Goal: Navigation & Orientation: Find specific page/section

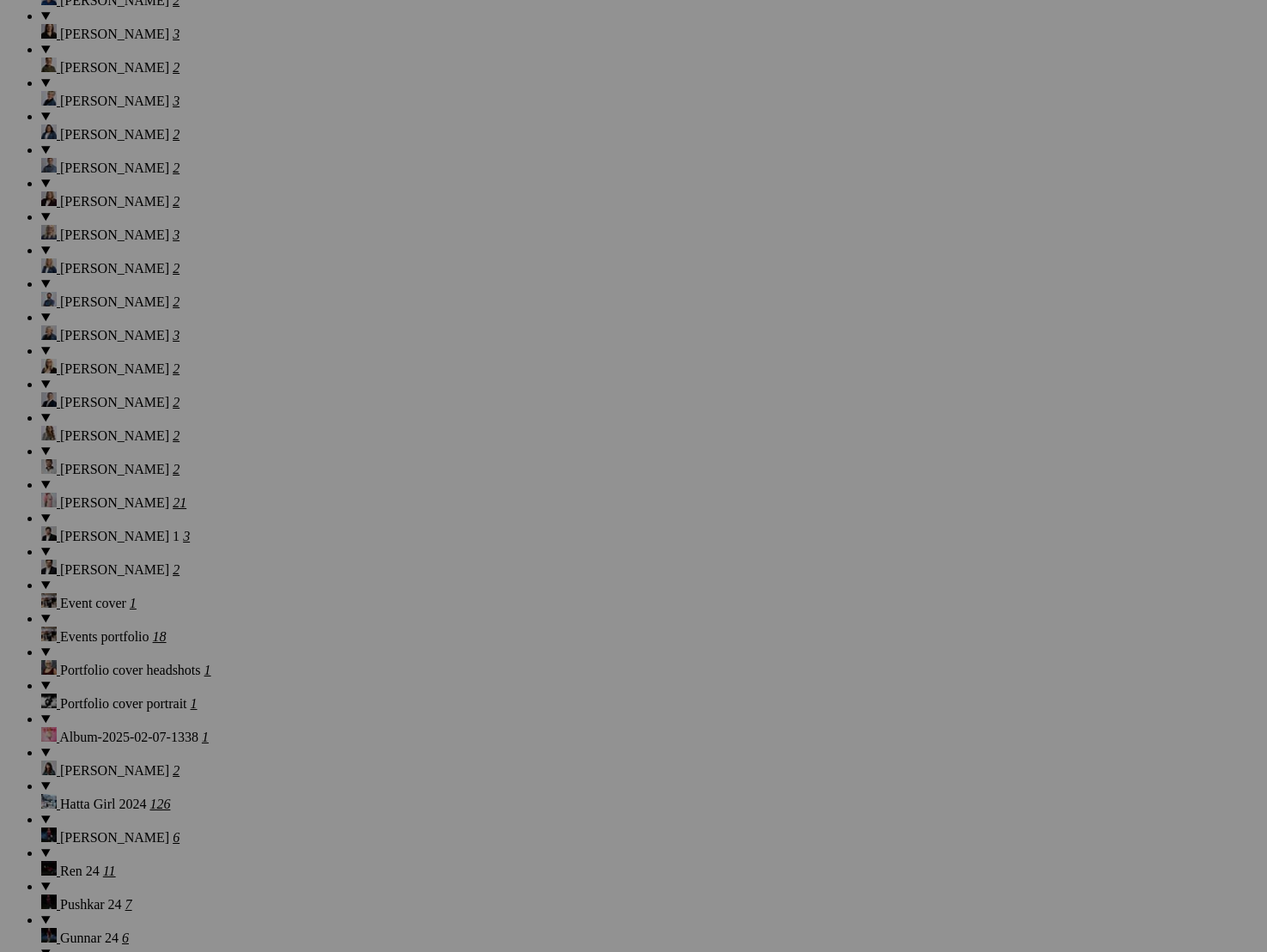
scroll to position [1576, 0]
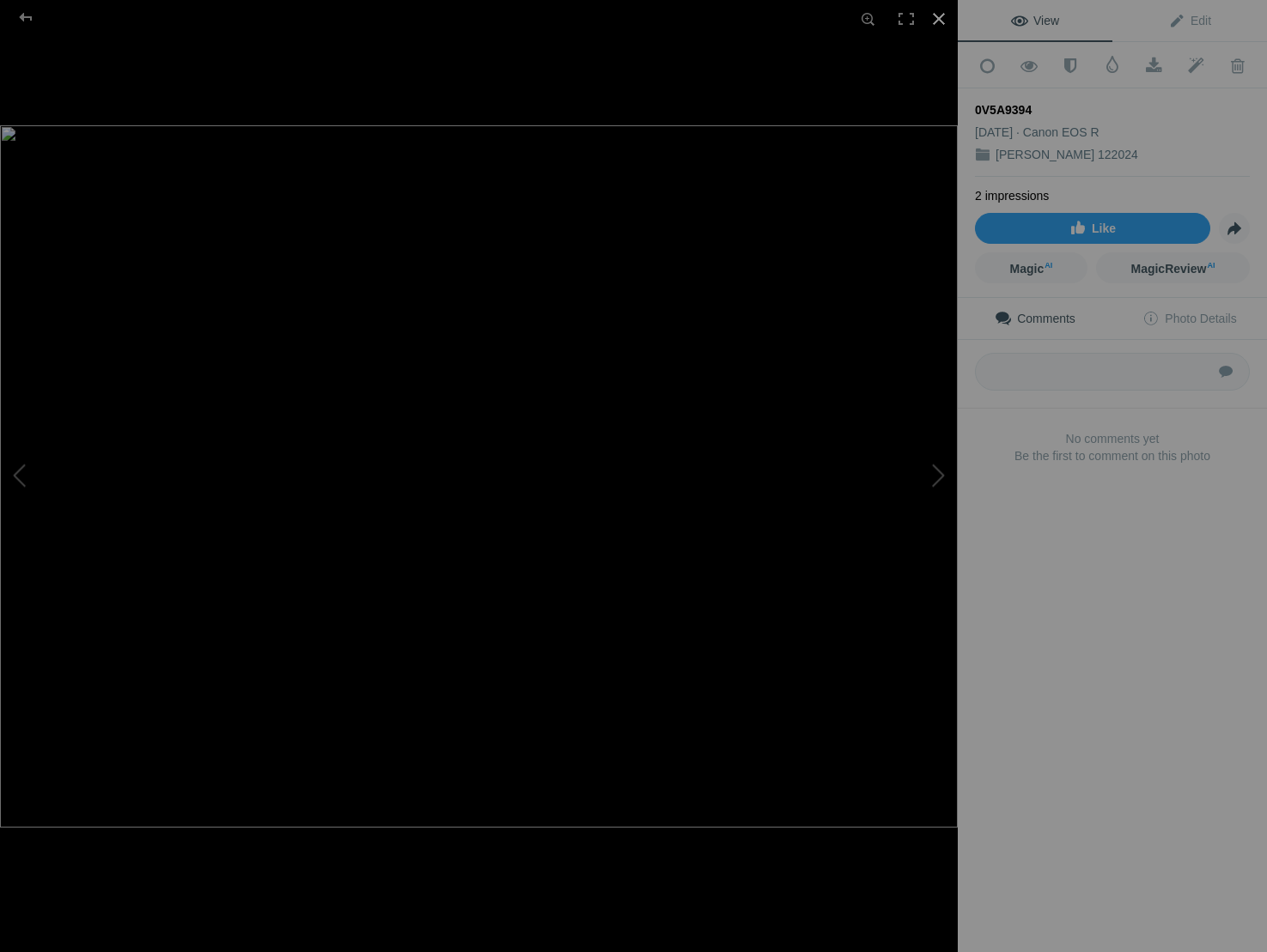
click at [948, 19] on div at bounding box center [939, 19] width 37 height 37
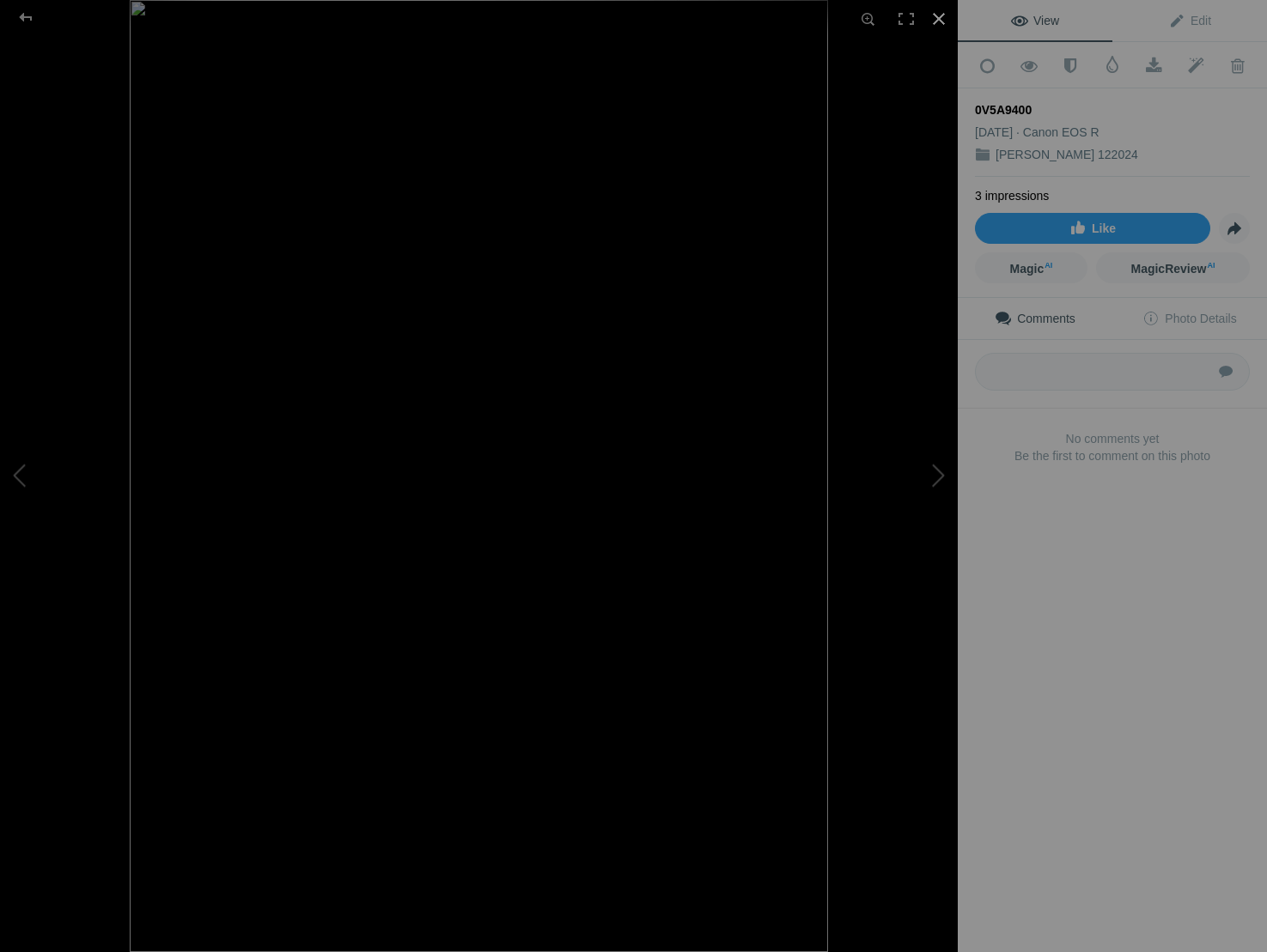
click at [939, 17] on div at bounding box center [939, 19] width 37 height 37
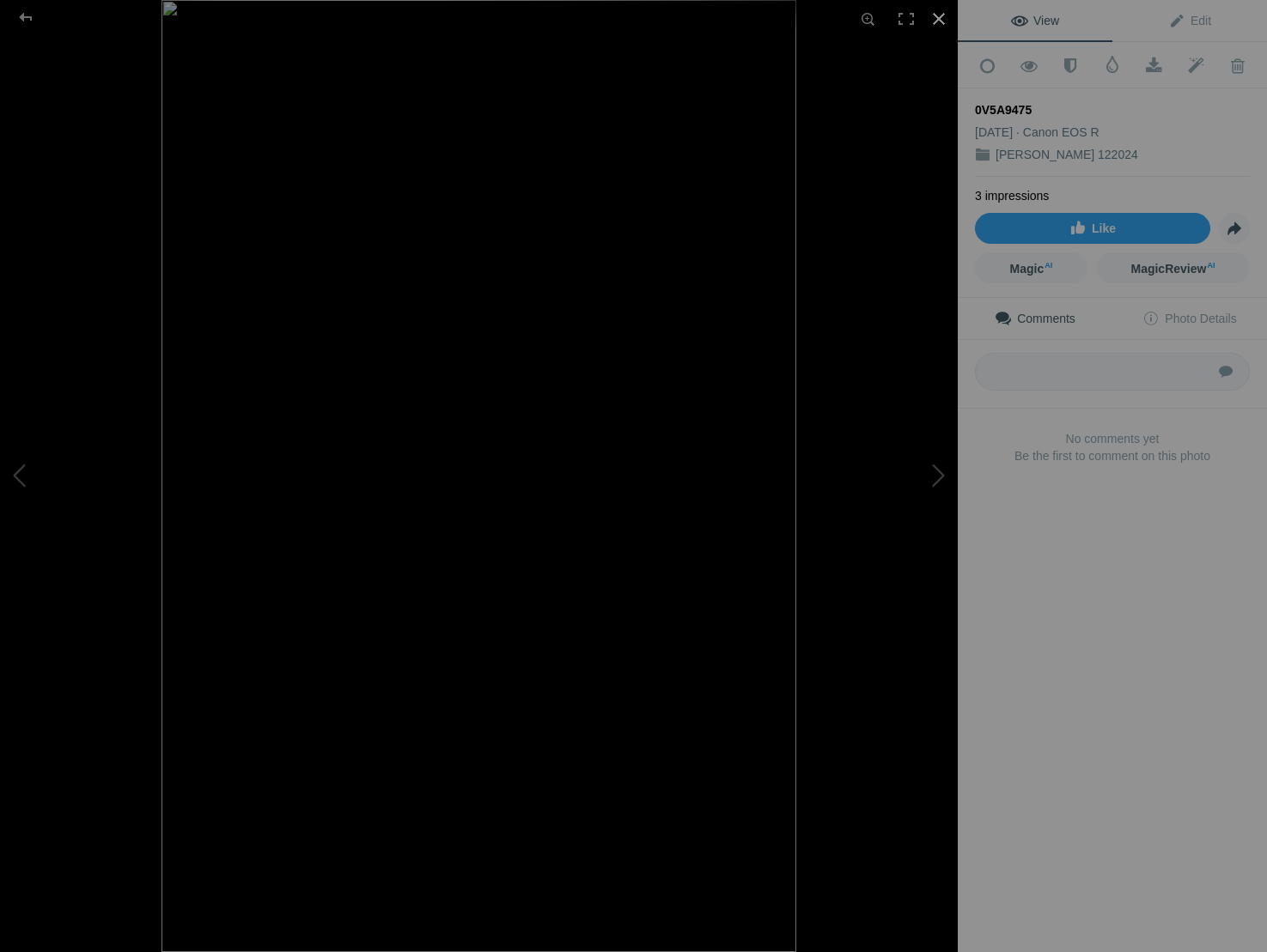
click at [938, 14] on div at bounding box center [939, 19] width 37 height 37
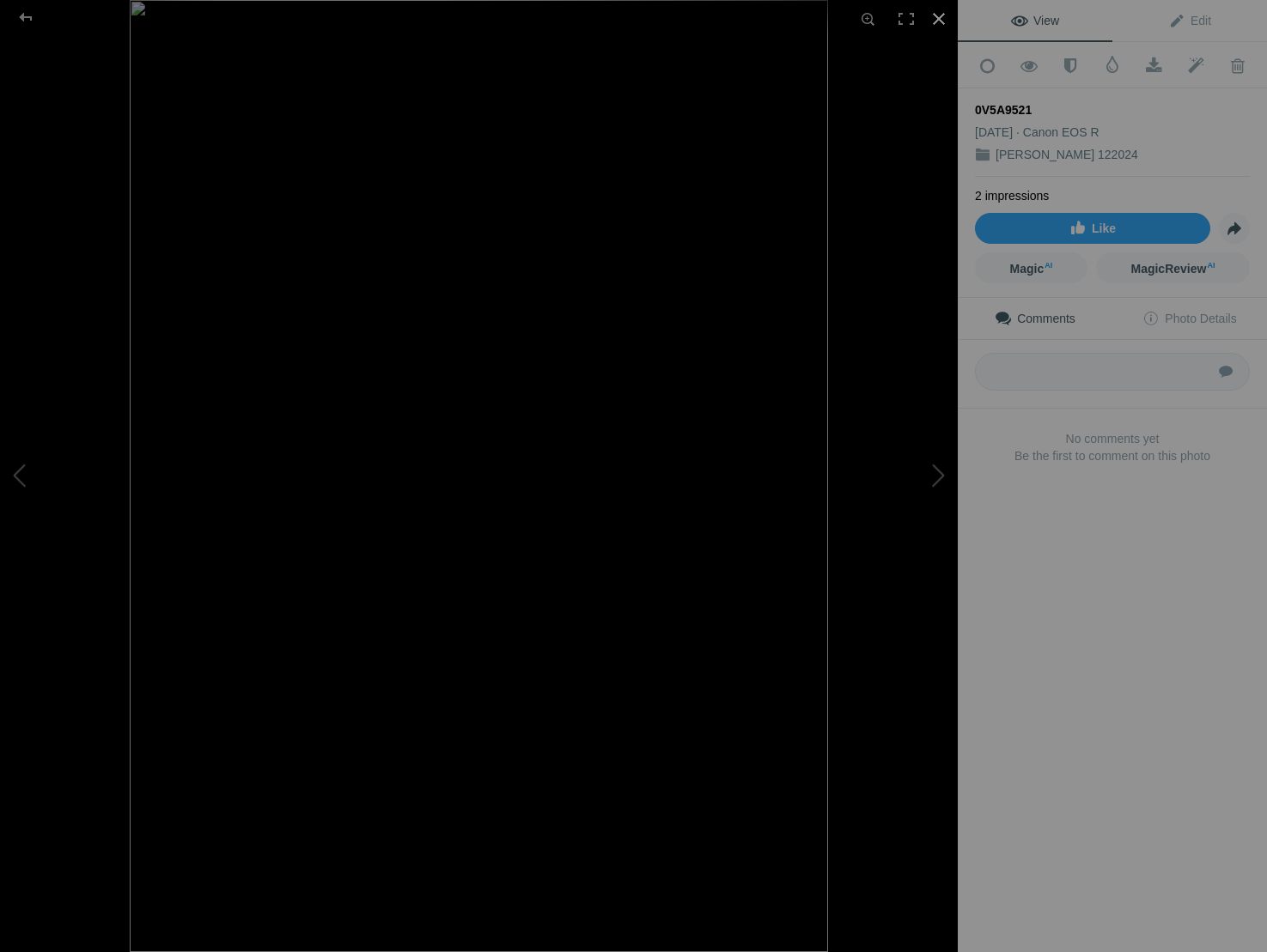
click at [944, 17] on div at bounding box center [939, 19] width 37 height 37
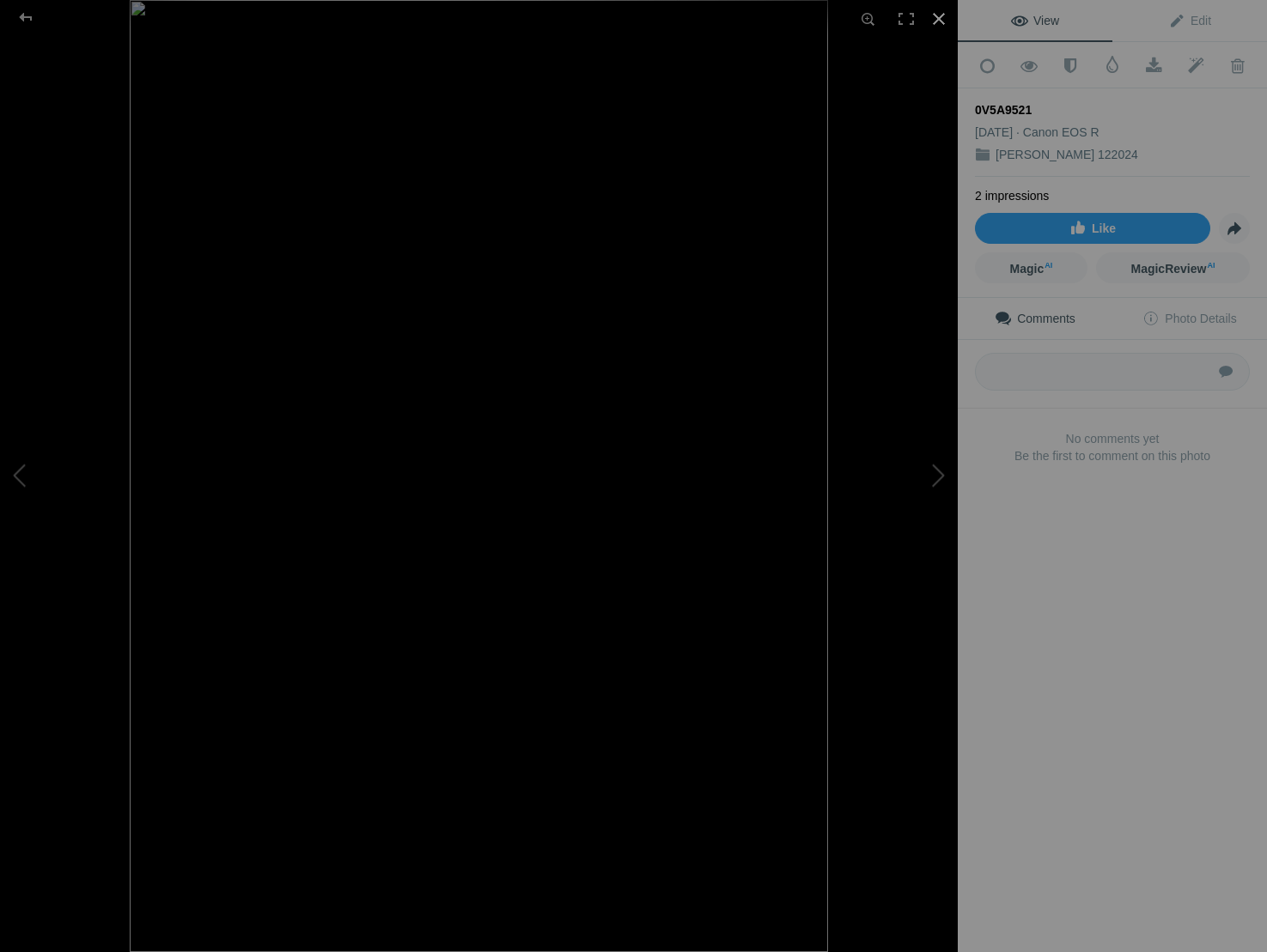
click at [942, 25] on div at bounding box center [939, 19] width 37 height 37
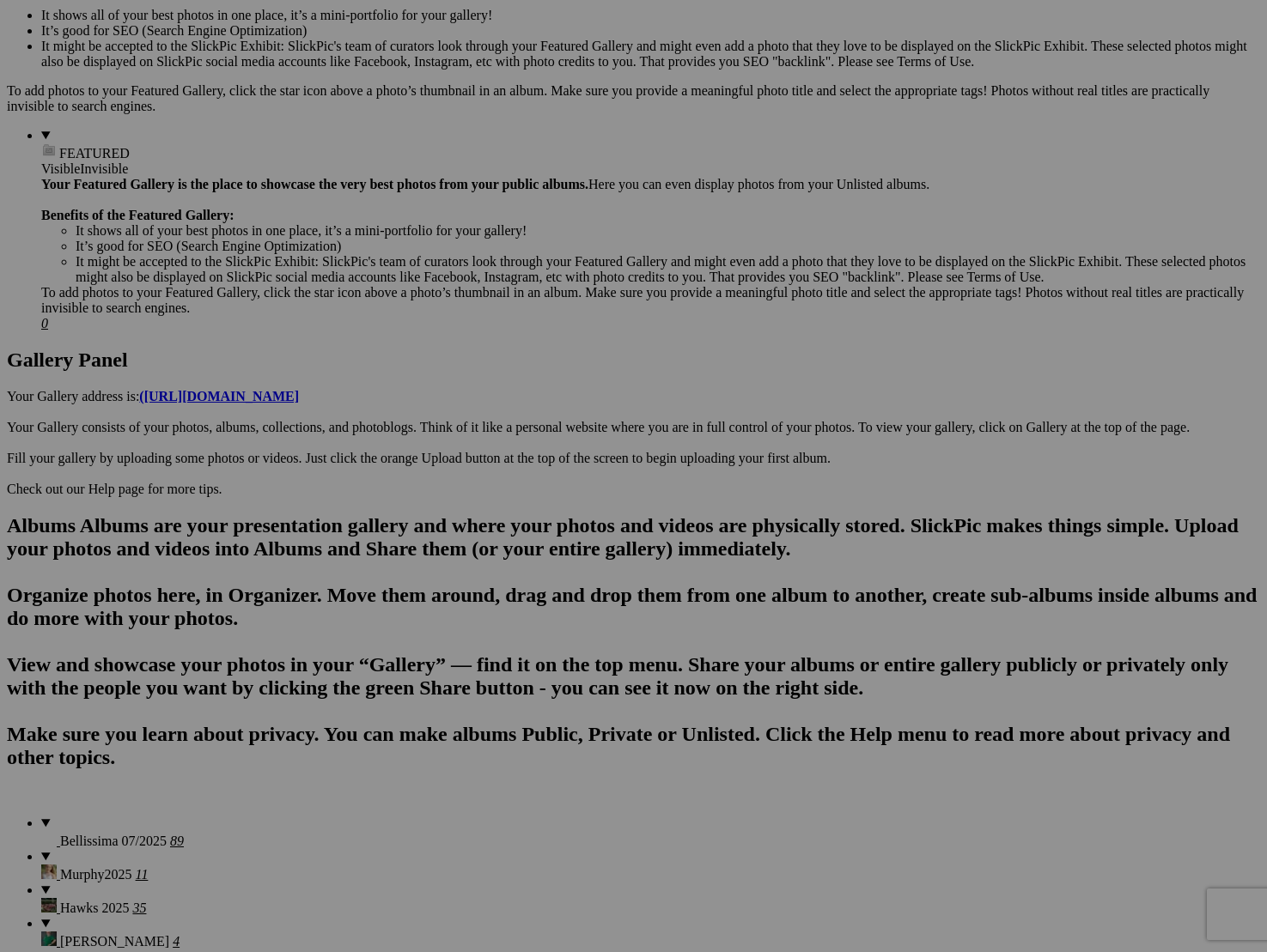
scroll to position [637, 0]
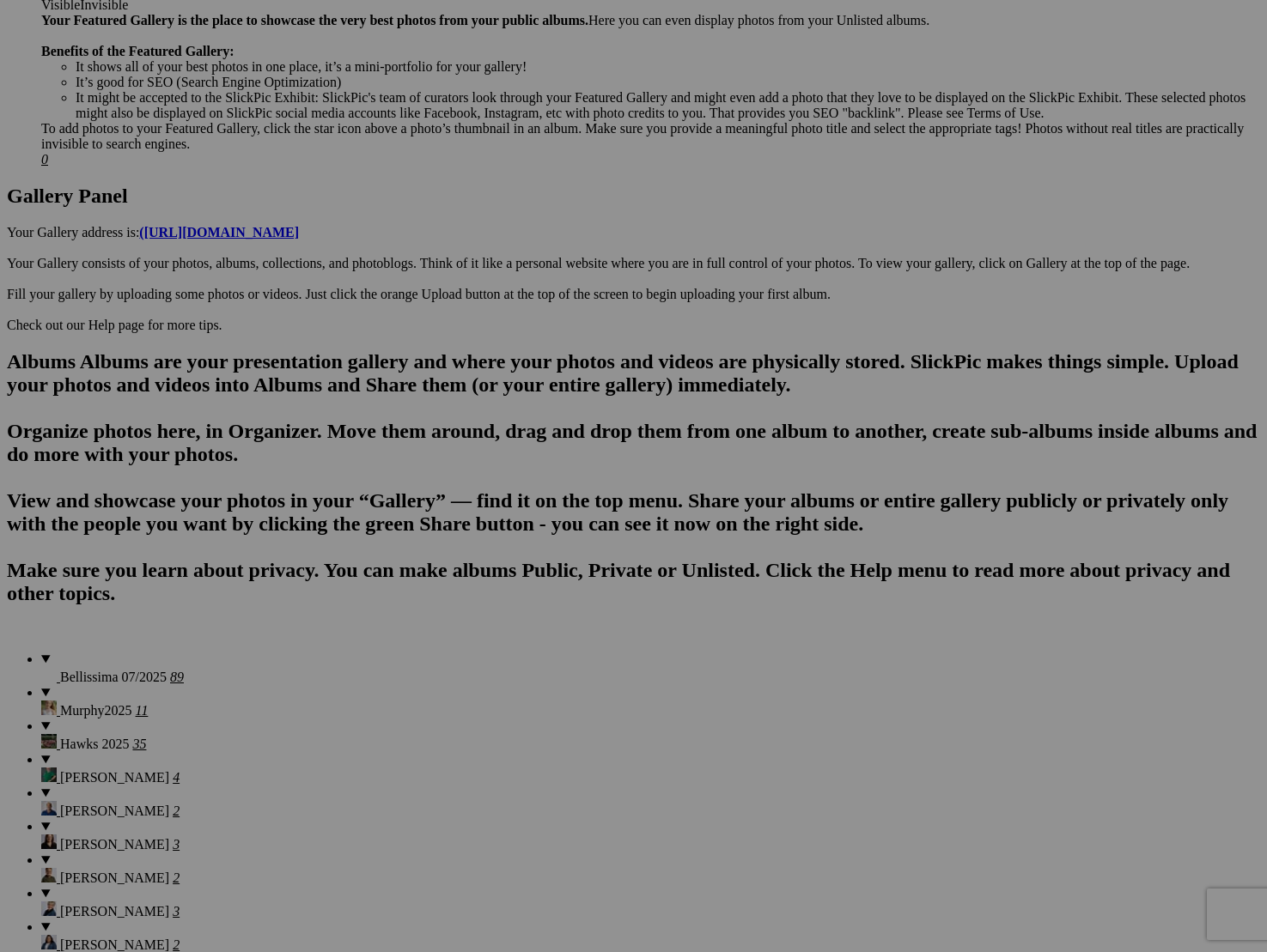
scroll to position [764, 0]
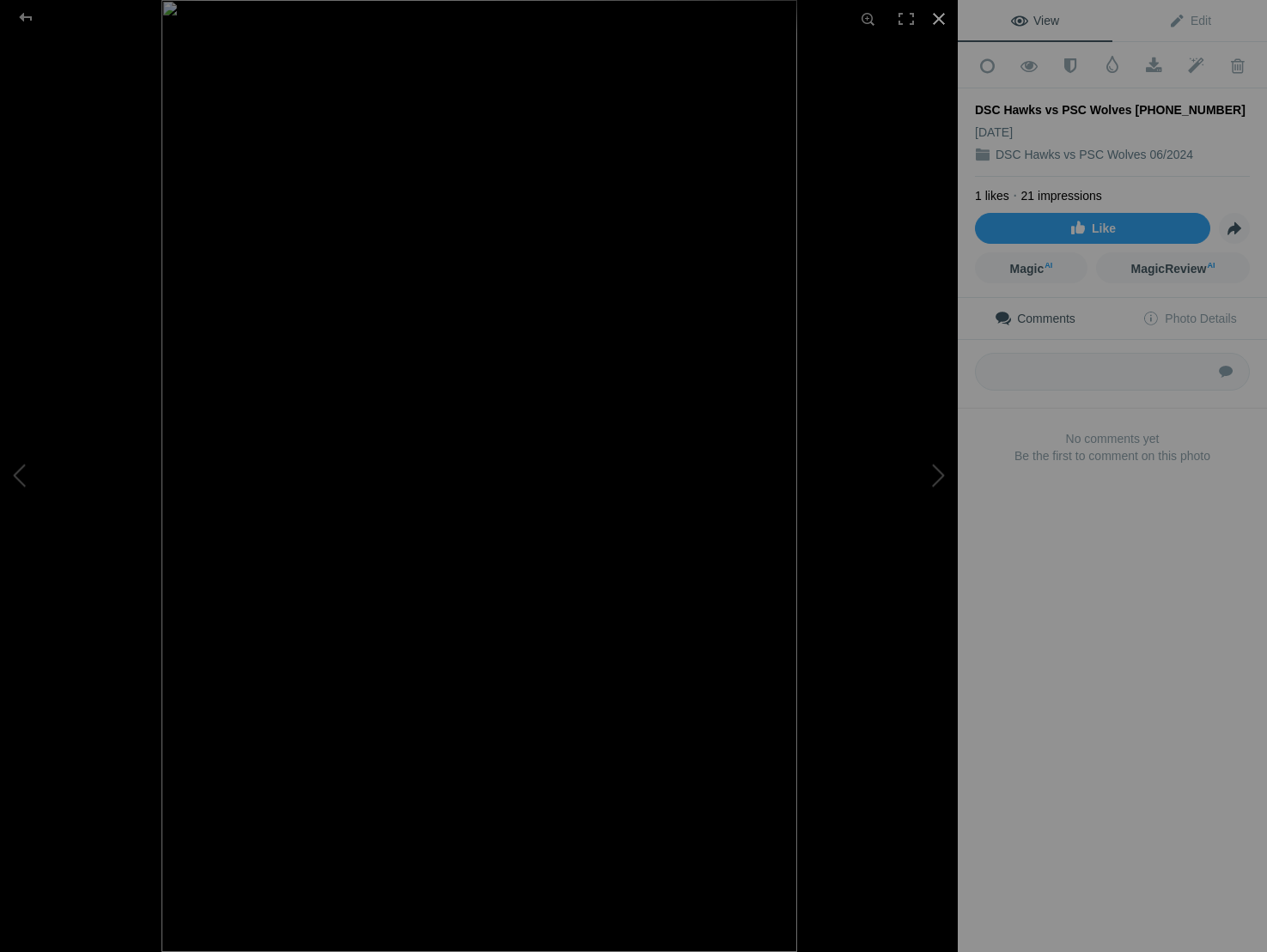
click at [938, 21] on div at bounding box center [939, 19] width 37 height 37
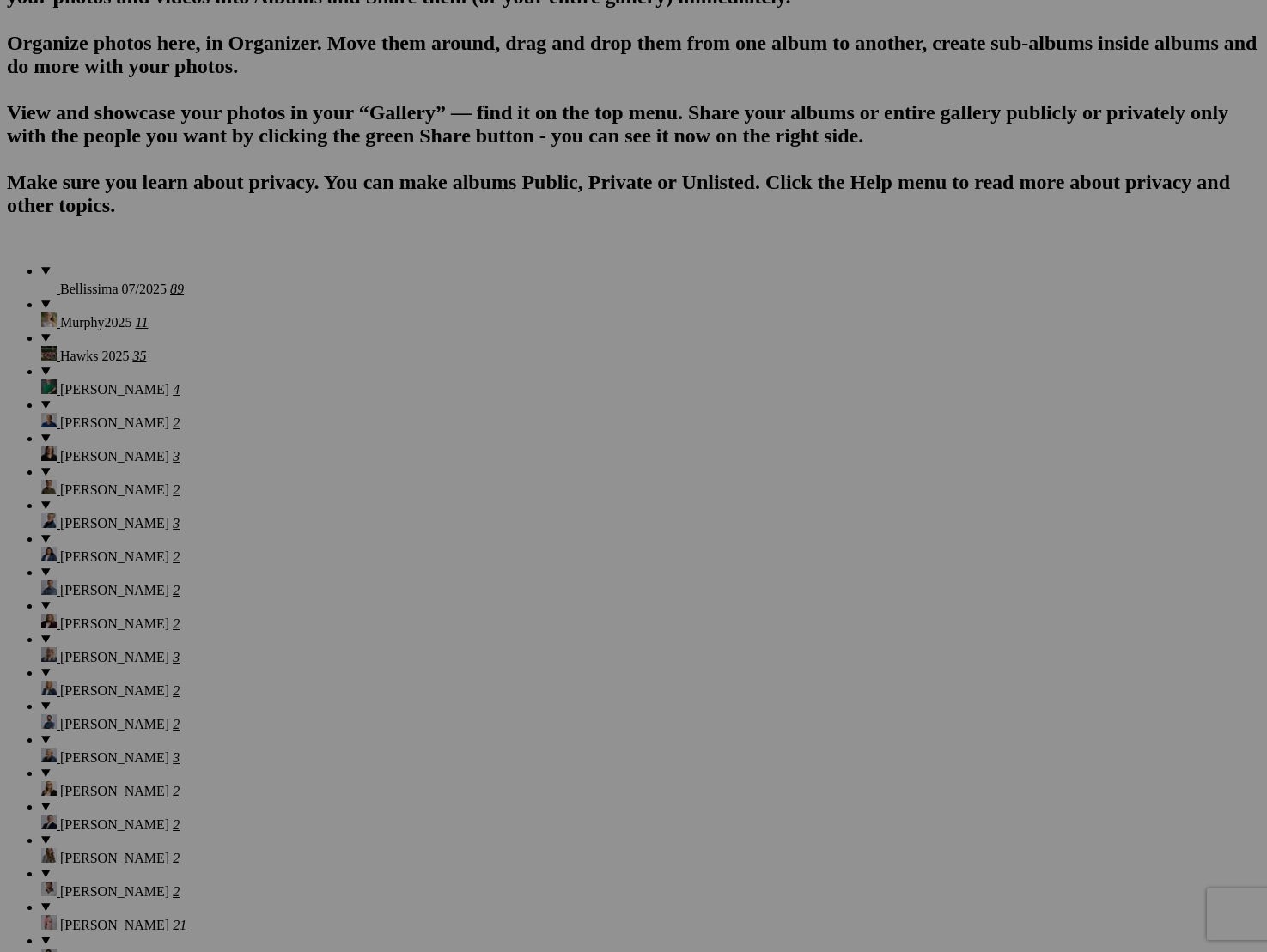
scroll to position [1150, 0]
